Goal: Task Accomplishment & Management: Manage account settings

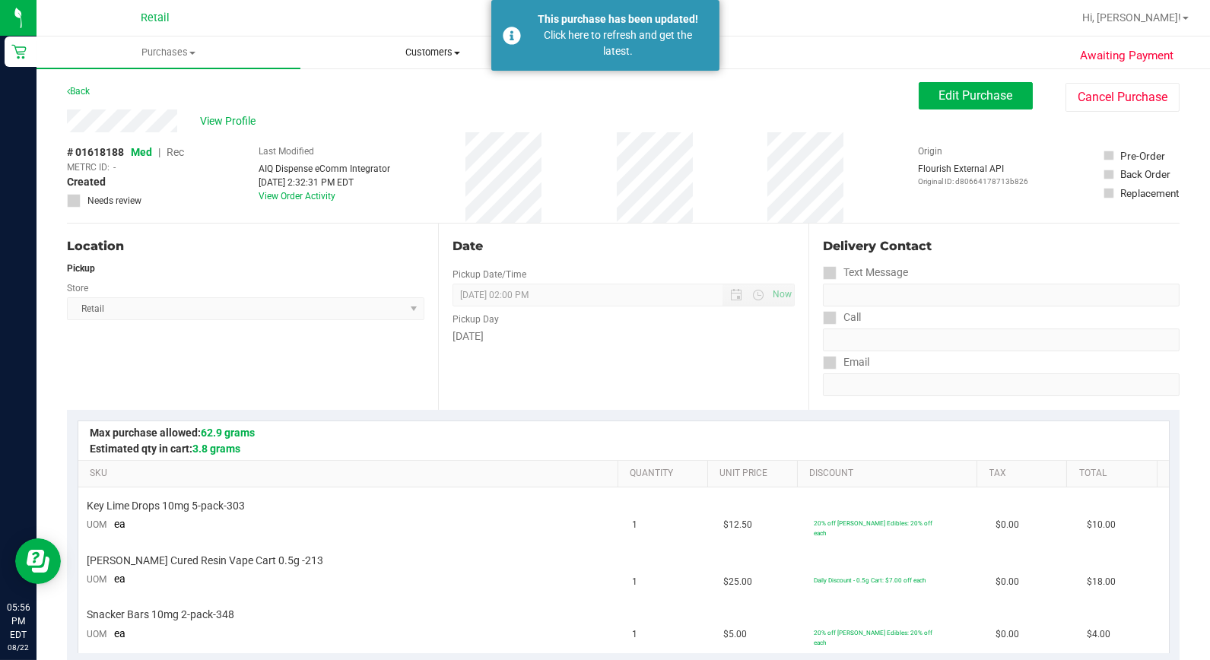
click at [385, 43] on uib-tab-heading "Customers All customers Add a new customer All physicians" at bounding box center [432, 52] width 262 height 30
click at [348, 101] on li "Add a new customer" at bounding box center [432, 110] width 264 height 18
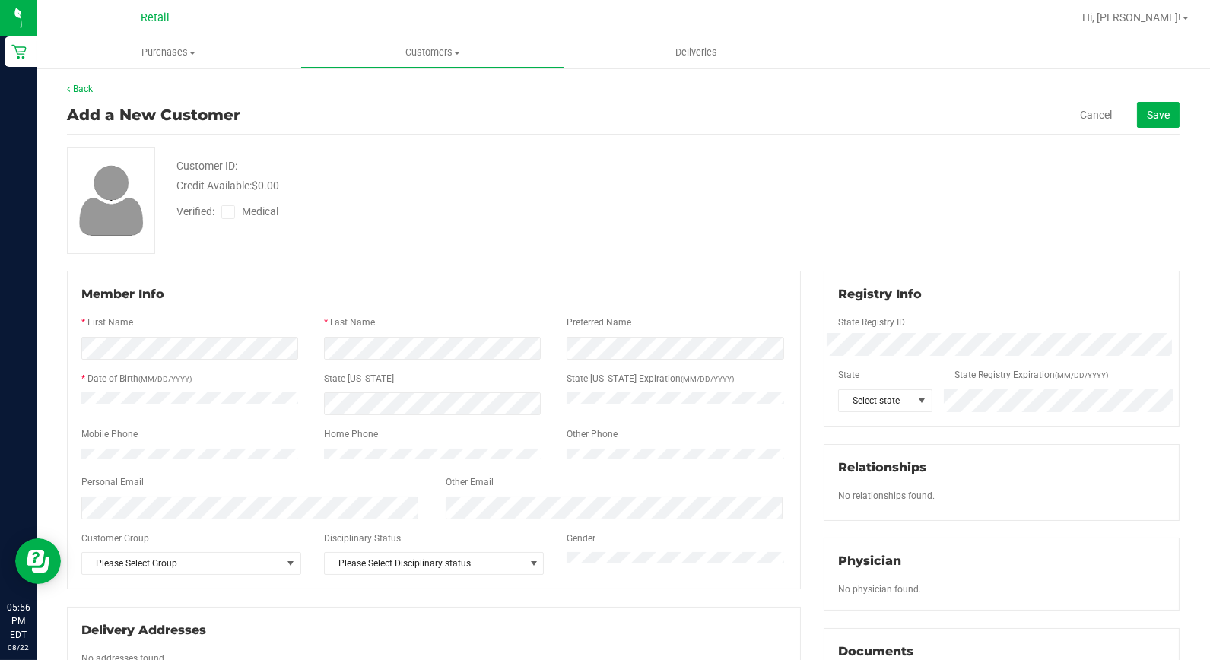
click at [430, 62] on uib-tab-heading "Customers All customers Add a new customer All physicians" at bounding box center [432, 52] width 262 height 30
click at [377, 92] on span "All customers" at bounding box center [355, 91] width 110 height 13
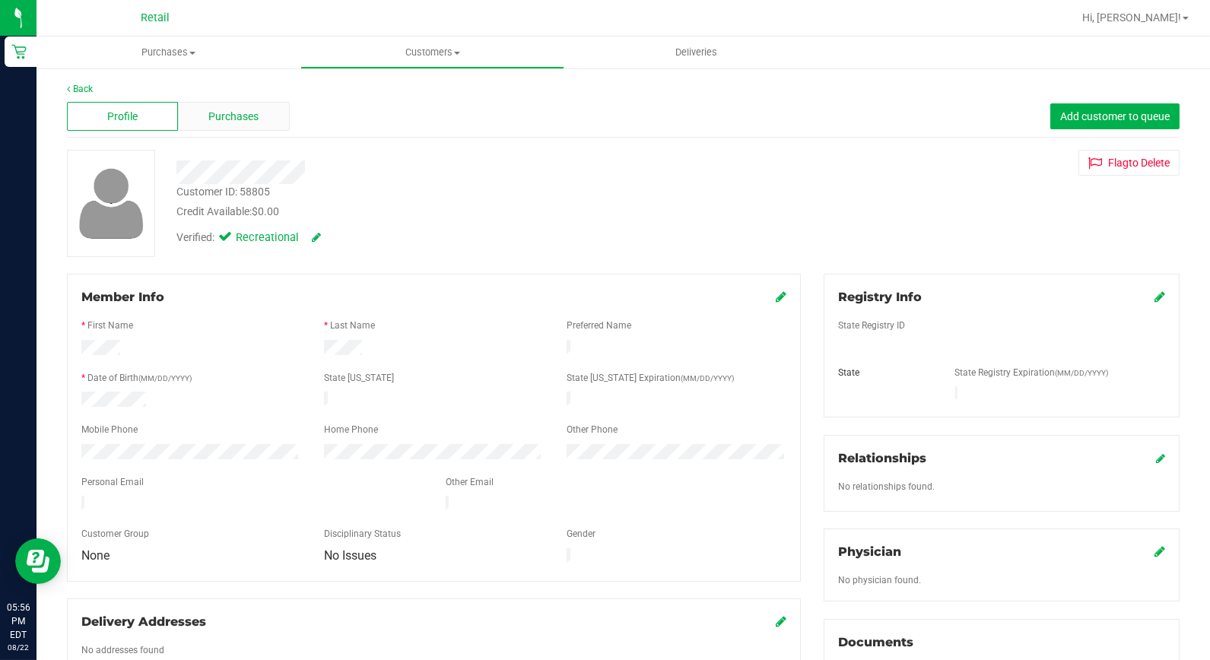
click at [243, 119] on span "Purchases" at bounding box center [233, 117] width 50 height 16
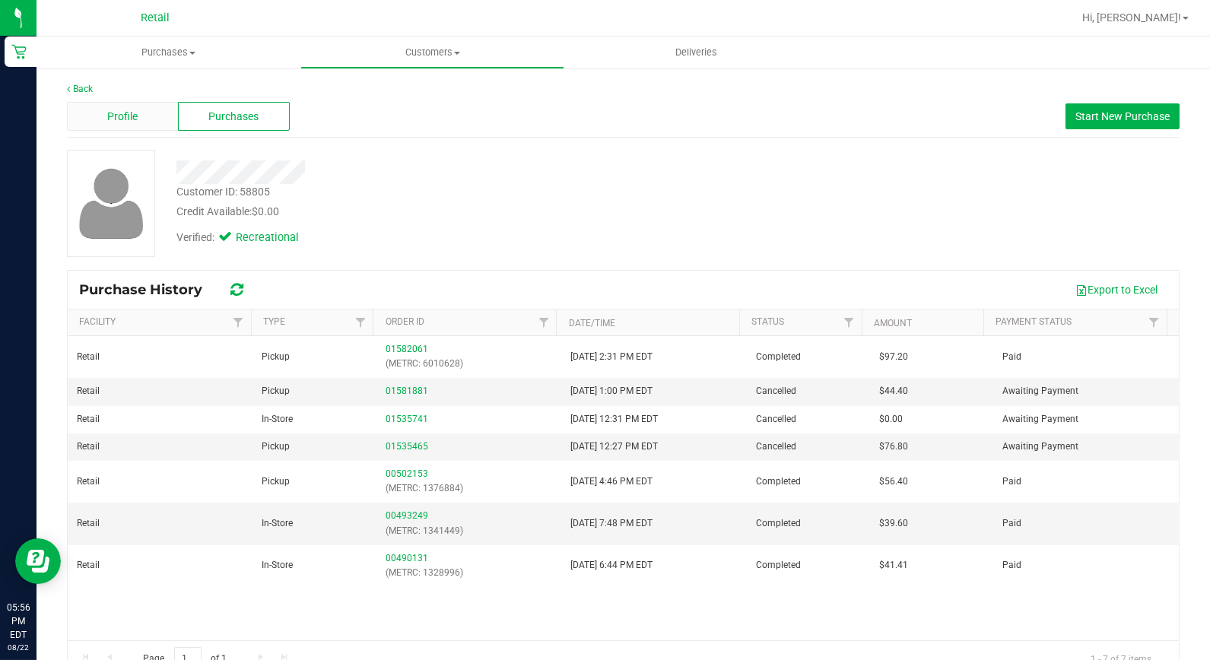
click at [100, 120] on div "Profile" at bounding box center [122, 116] width 111 height 29
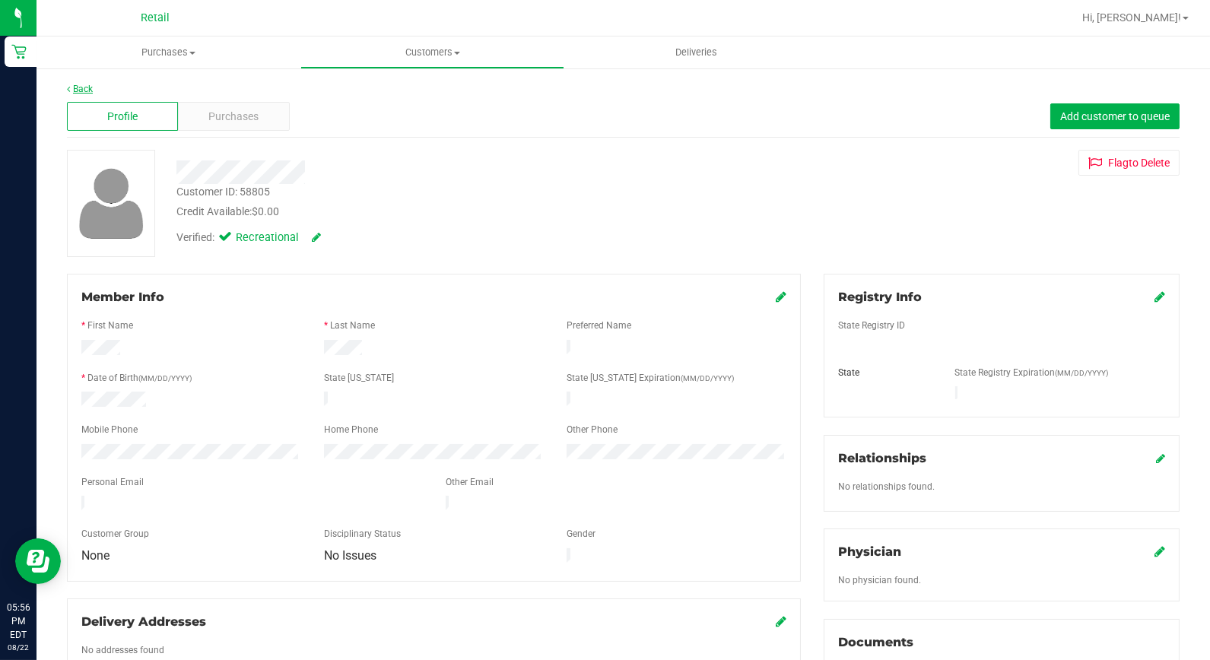
click at [85, 86] on link "Back" at bounding box center [80, 89] width 26 height 11
